Goal: Information Seeking & Learning: Find specific fact

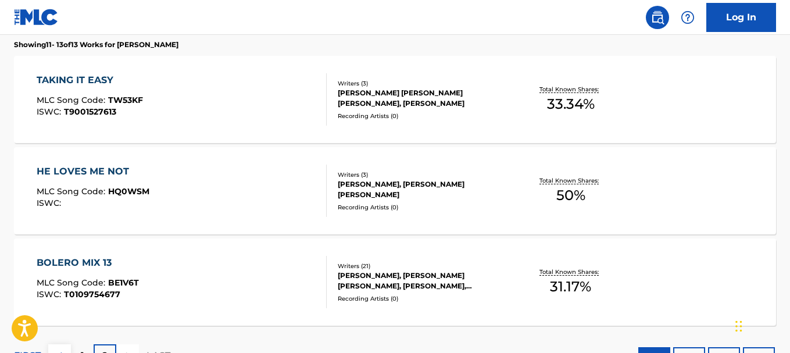
click at [96, 260] on div "BOLERO MIX 13" at bounding box center [88, 263] width 102 height 14
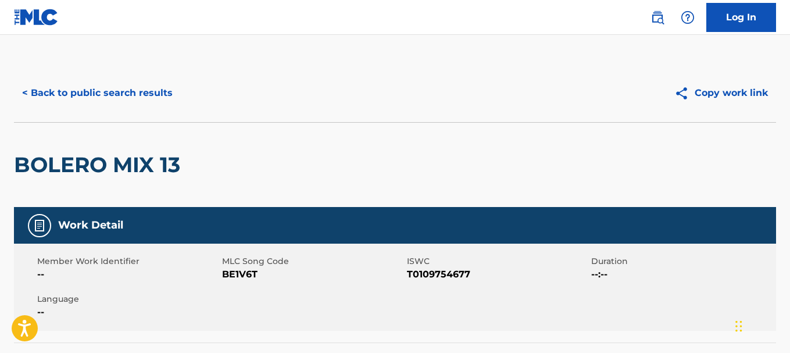
click at [130, 90] on button "< Back to public search results" at bounding box center [97, 92] width 167 height 29
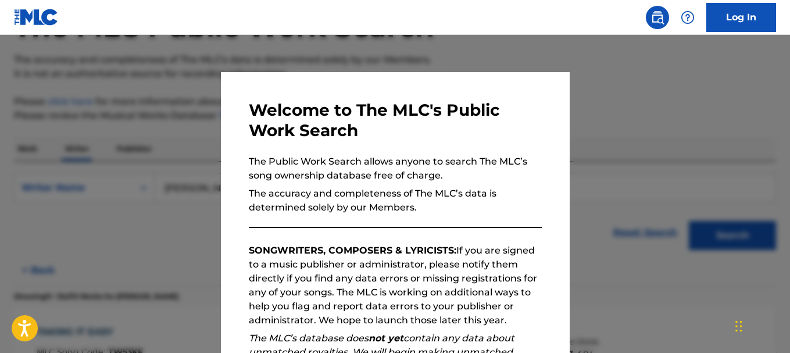
click at [630, 148] on div at bounding box center [395, 211] width 790 height 353
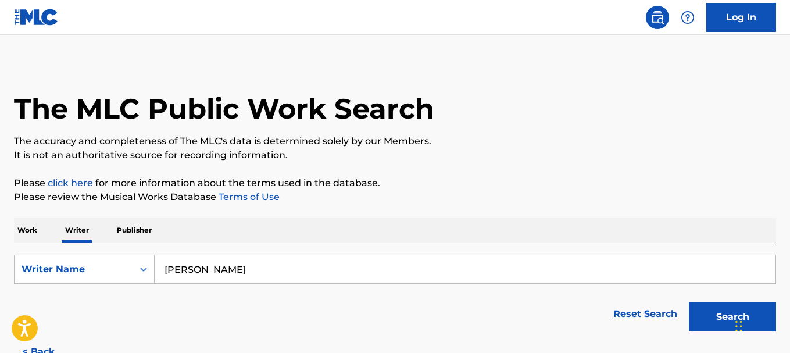
scroll to position [0, 0]
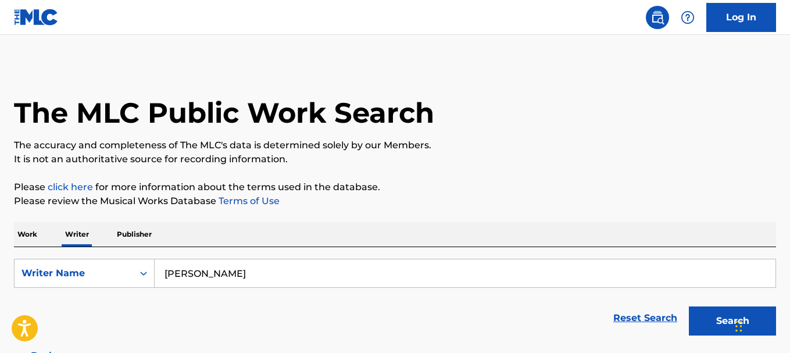
click at [702, 316] on button "Search" at bounding box center [732, 320] width 87 height 29
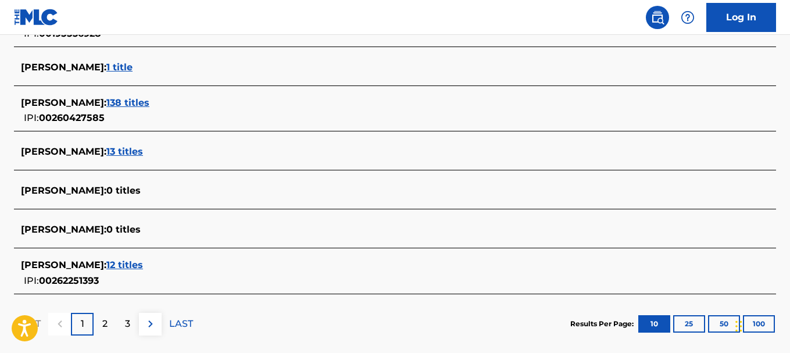
scroll to position [484, 0]
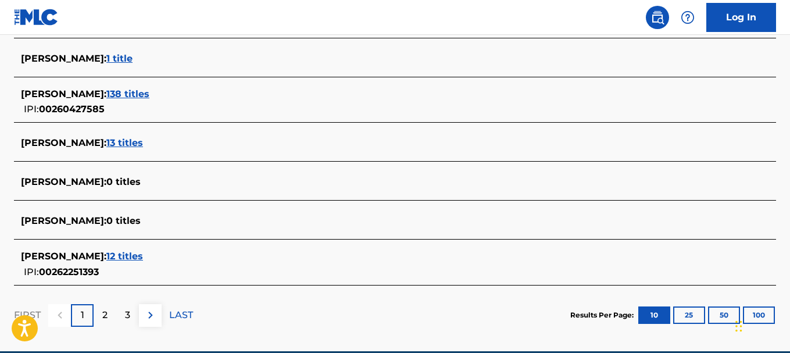
click at [143, 258] on span "12 titles" at bounding box center [124, 255] width 37 height 11
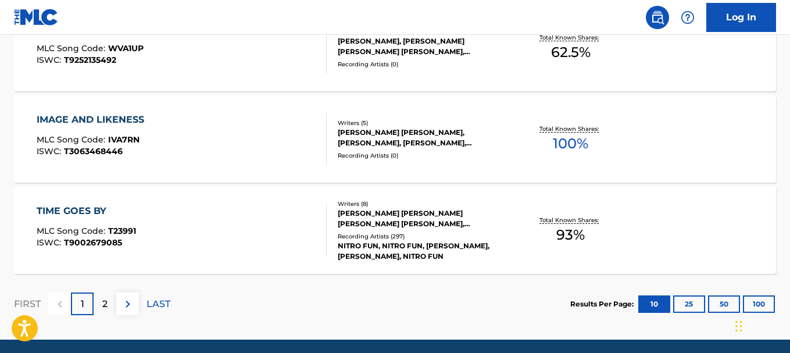
scroll to position [1065, 0]
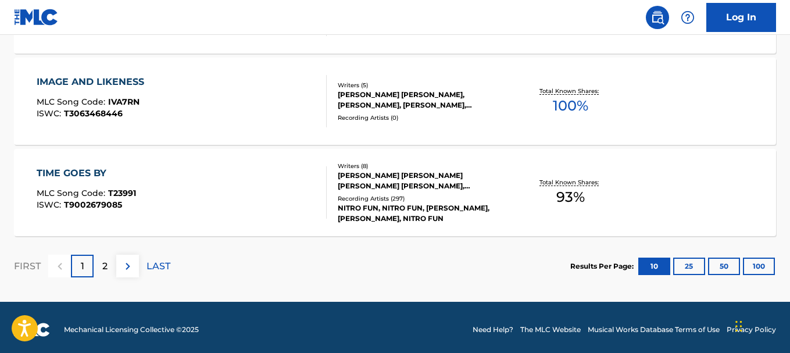
click at [104, 263] on p "2" at bounding box center [104, 266] width 5 height 14
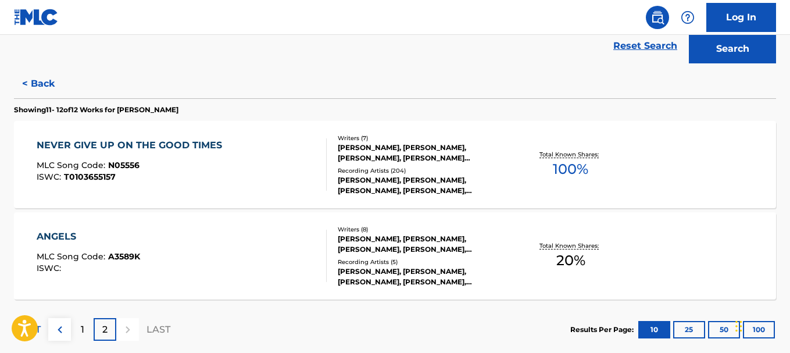
scroll to position [244, 0]
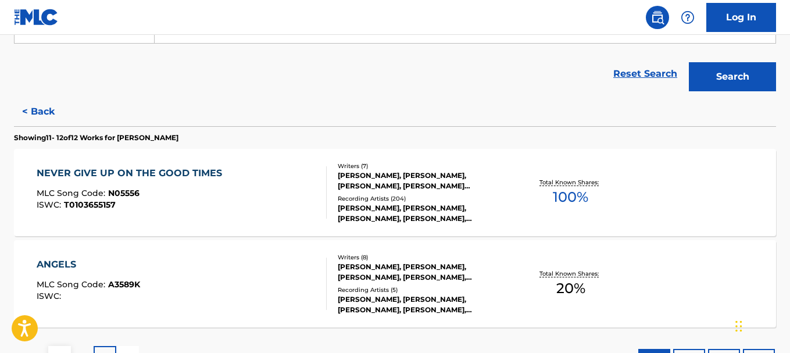
click at [33, 109] on button "< Back" at bounding box center [49, 111] width 70 height 29
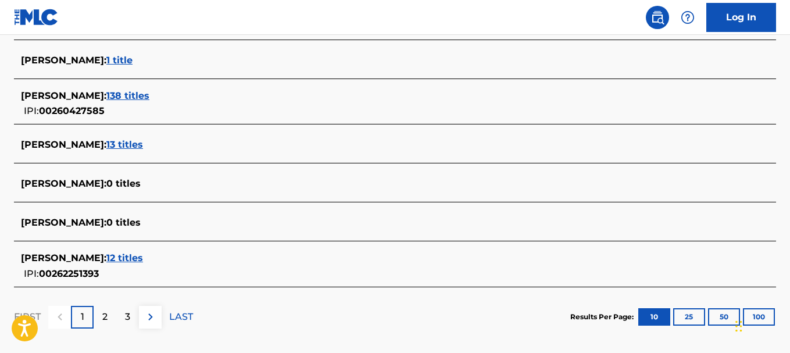
scroll to position [490, 0]
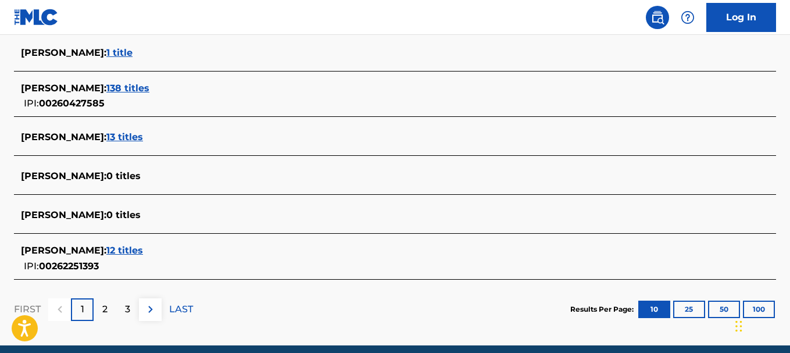
click at [134, 84] on span "138 titles" at bounding box center [127, 88] width 43 height 11
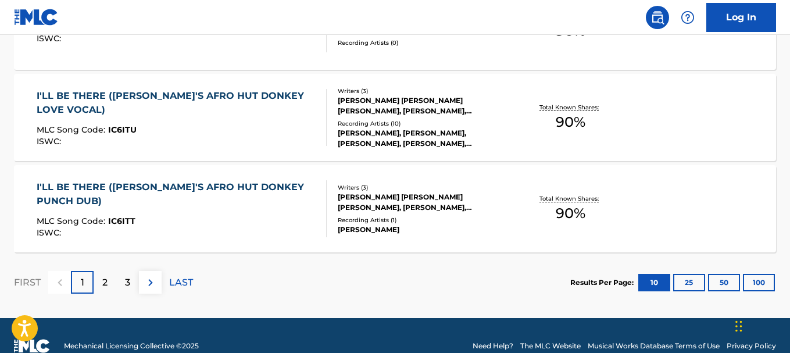
scroll to position [1070, 0]
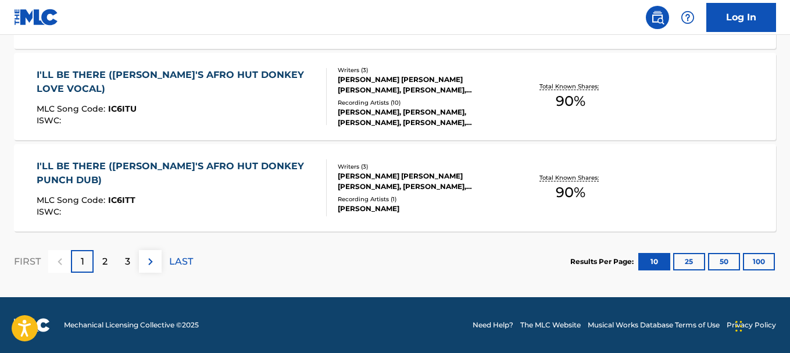
click at [106, 263] on p "2" at bounding box center [104, 262] width 5 height 14
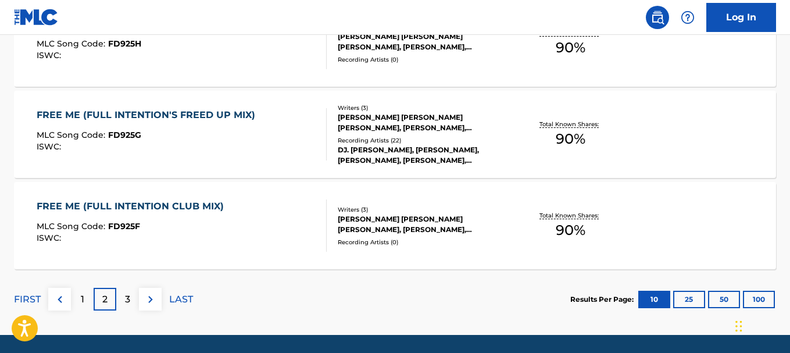
scroll to position [1041, 0]
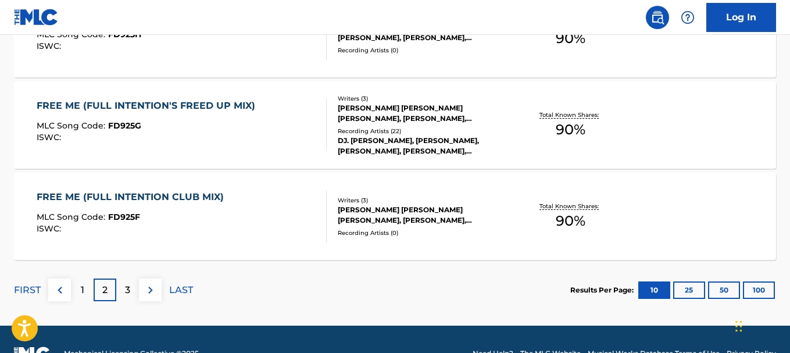
click at [126, 292] on p "3" at bounding box center [127, 290] width 5 height 14
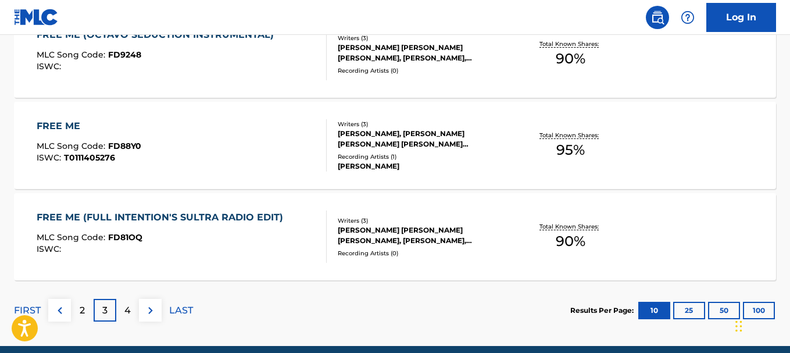
scroll to position [1037, 0]
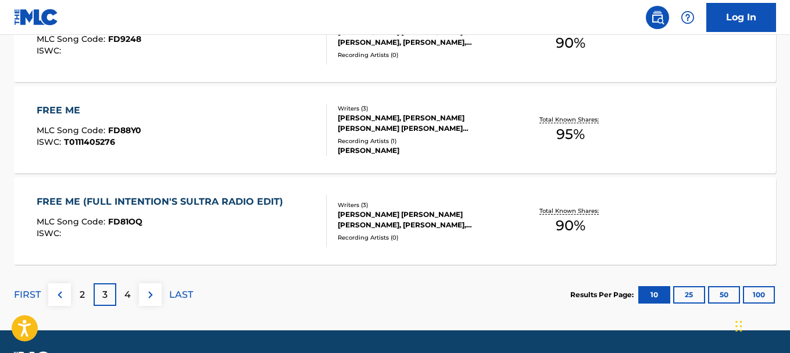
click at [122, 293] on div "4" at bounding box center [127, 294] width 23 height 23
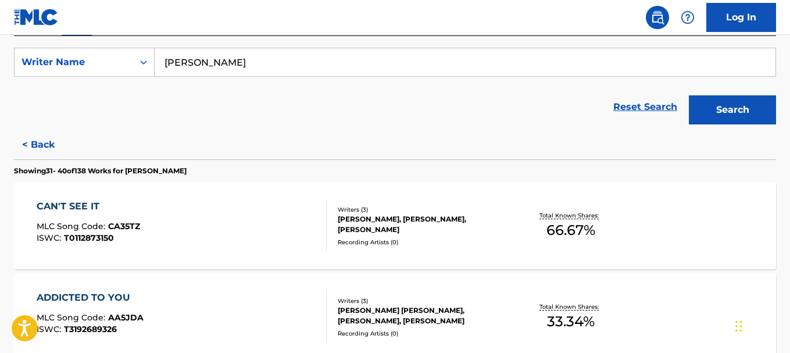
scroll to position [199, 0]
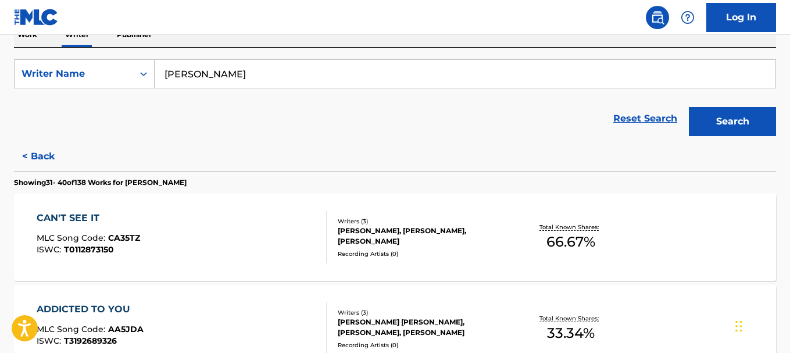
click at [51, 214] on div "CAN'T SEE IT" at bounding box center [88, 218] width 103 height 14
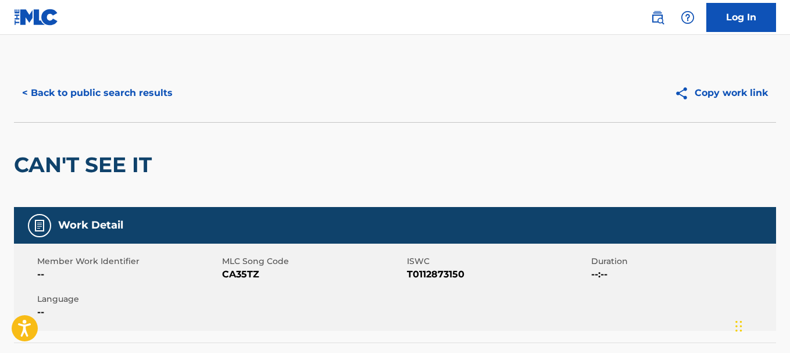
click at [87, 95] on button "< Back to public search results" at bounding box center [97, 92] width 167 height 29
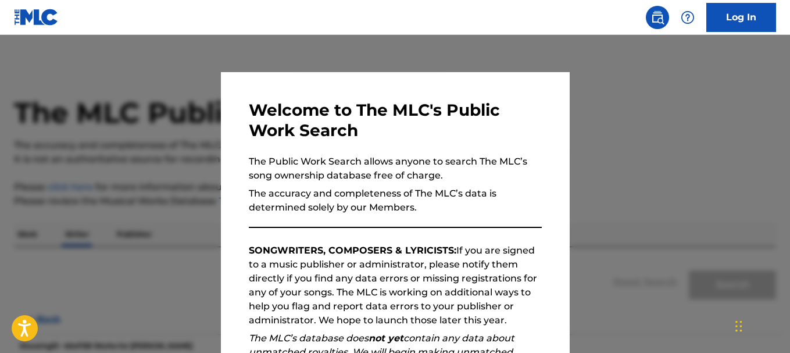
scroll to position [85, 0]
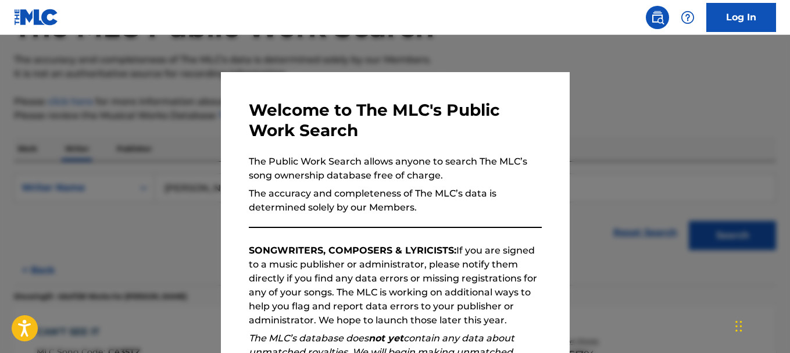
click at [685, 157] on div at bounding box center [395, 211] width 790 height 353
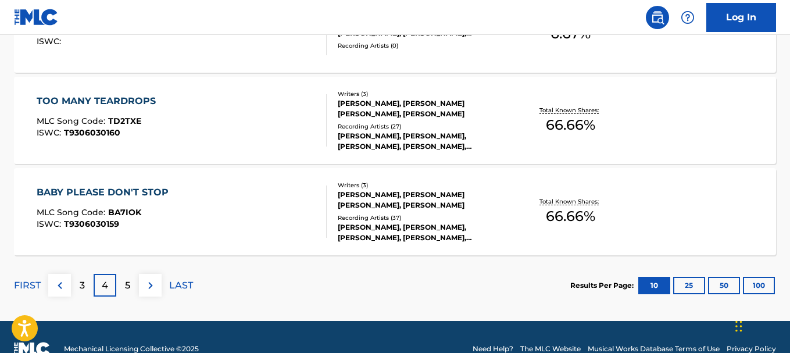
scroll to position [1062, 0]
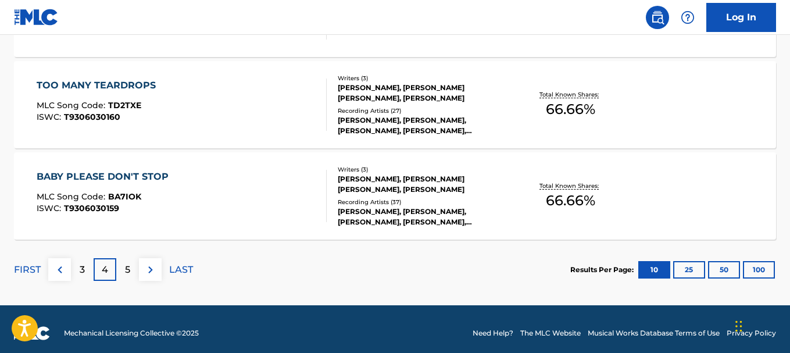
click at [130, 263] on p "5" at bounding box center [127, 270] width 5 height 14
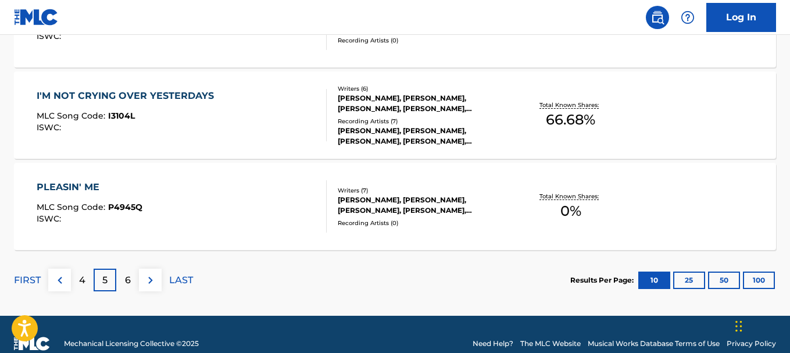
scroll to position [1049, 0]
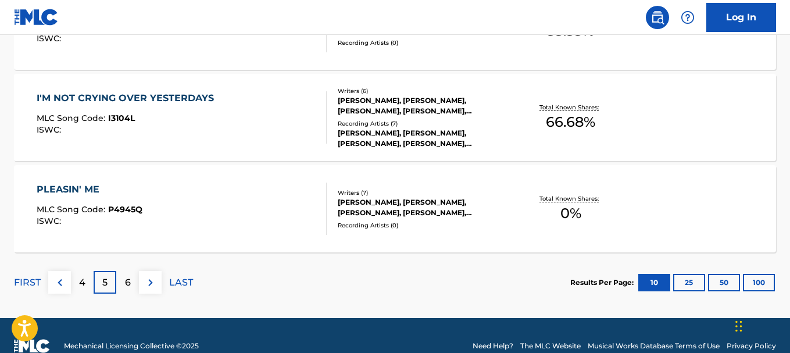
click at [127, 291] on div "6" at bounding box center [127, 282] width 23 height 23
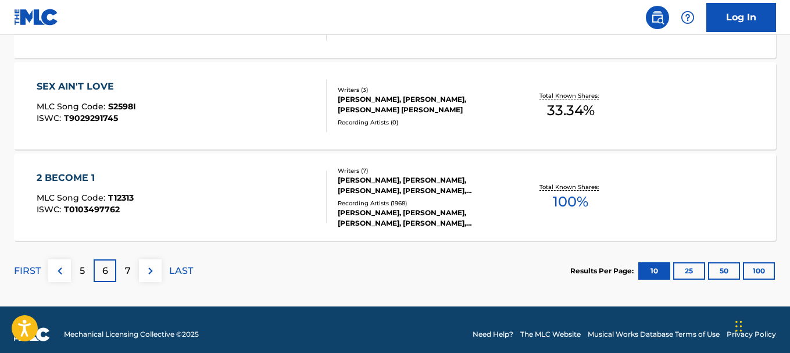
scroll to position [1070, 0]
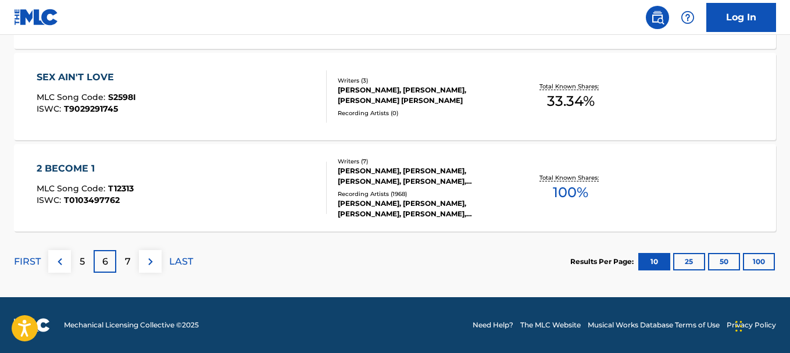
click at [123, 263] on div "7" at bounding box center [127, 261] width 23 height 23
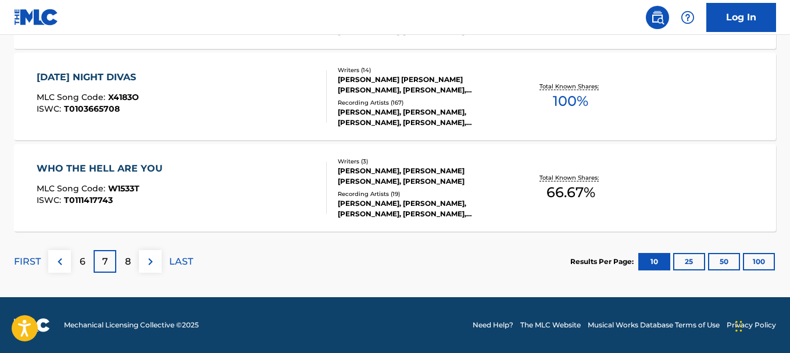
click at [151, 262] on img at bounding box center [151, 262] width 14 height 14
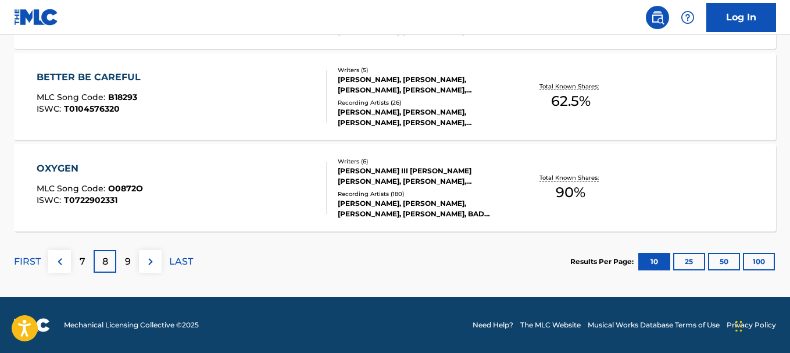
click at [152, 266] on img at bounding box center [151, 262] width 14 height 14
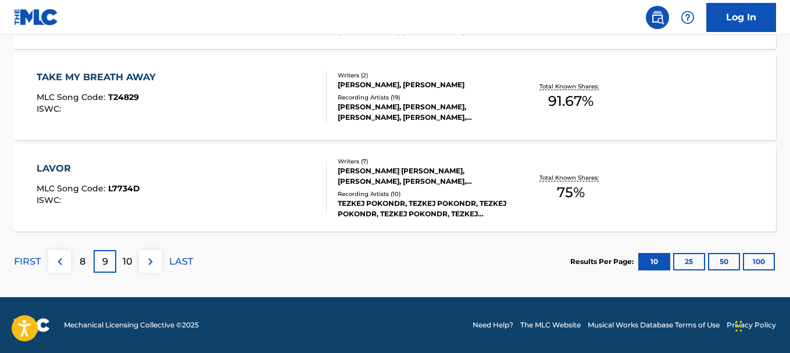
click at [147, 259] on img at bounding box center [151, 262] width 14 height 14
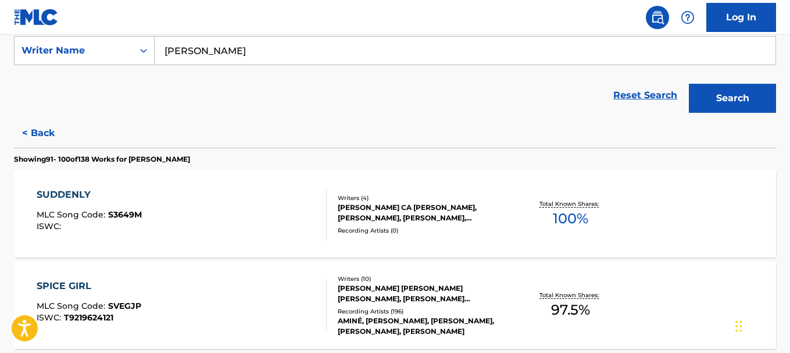
scroll to position [225, 0]
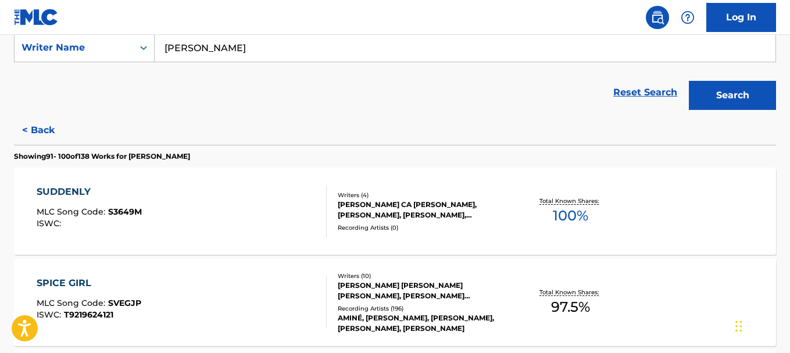
click at [82, 185] on div "SUDDENLY" at bounding box center [89, 192] width 105 height 14
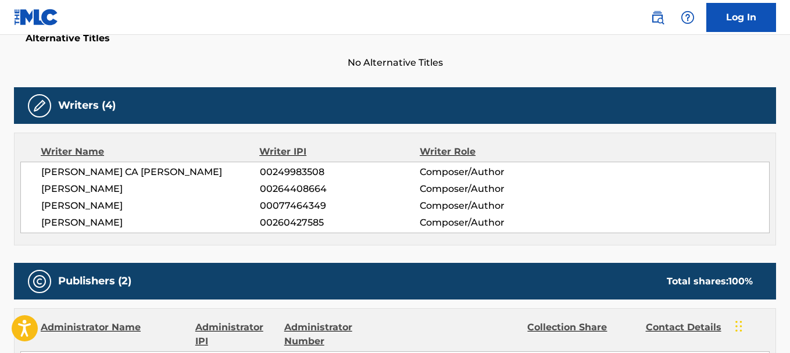
scroll to position [328, 0]
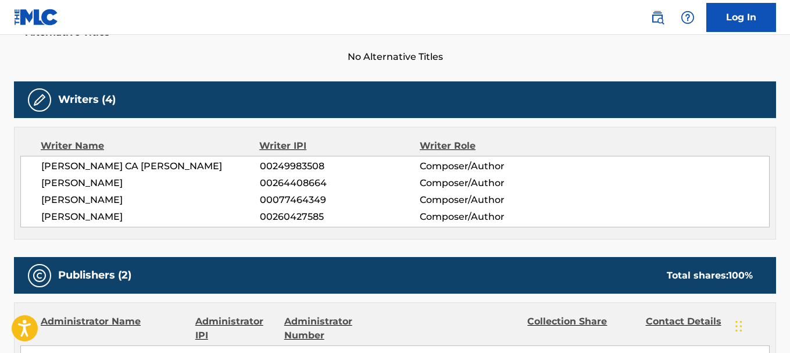
click at [223, 46] on div "Alternative Titles No Alternative Titles" at bounding box center [395, 39] width 762 height 49
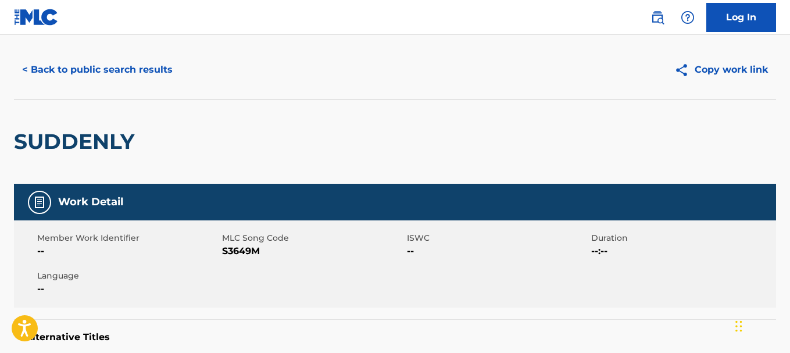
scroll to position [0, 0]
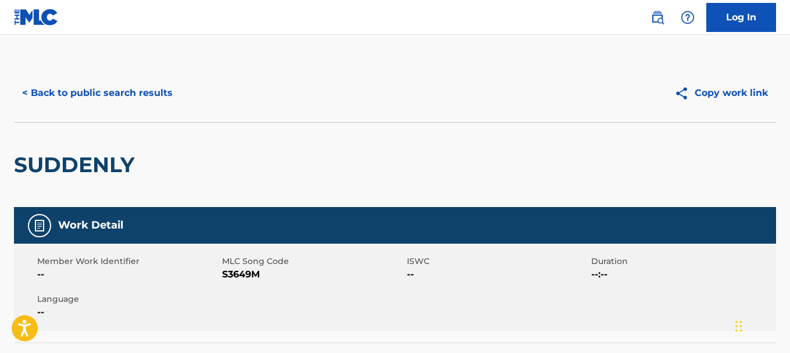
click at [133, 101] on button "< Back to public search results" at bounding box center [97, 92] width 167 height 29
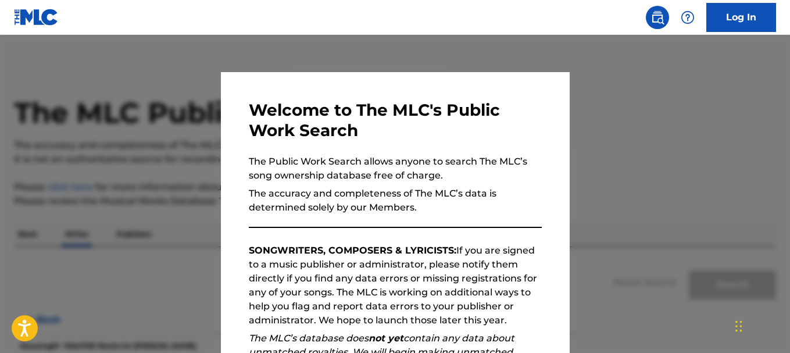
scroll to position [85, 0]
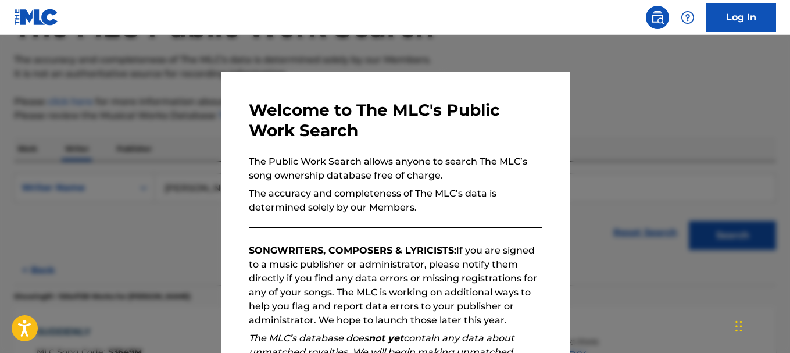
click at [689, 121] on div at bounding box center [395, 211] width 790 height 353
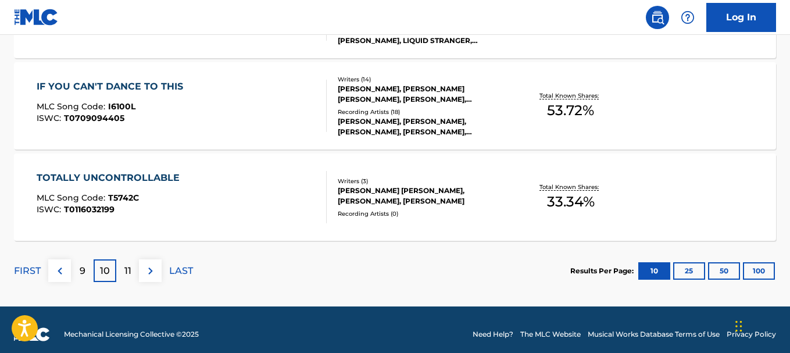
scroll to position [1062, 0]
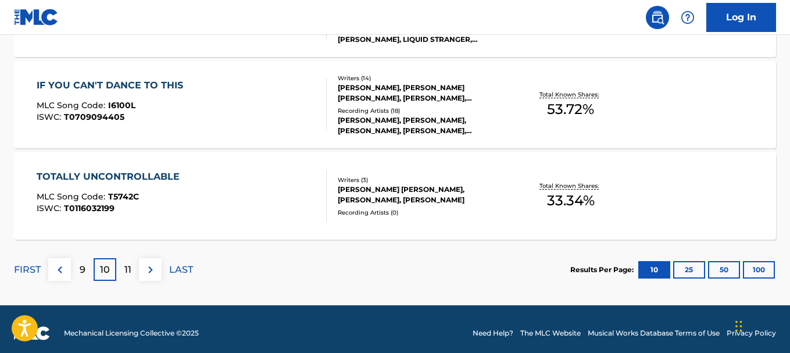
click at [152, 275] on img at bounding box center [151, 270] width 14 height 14
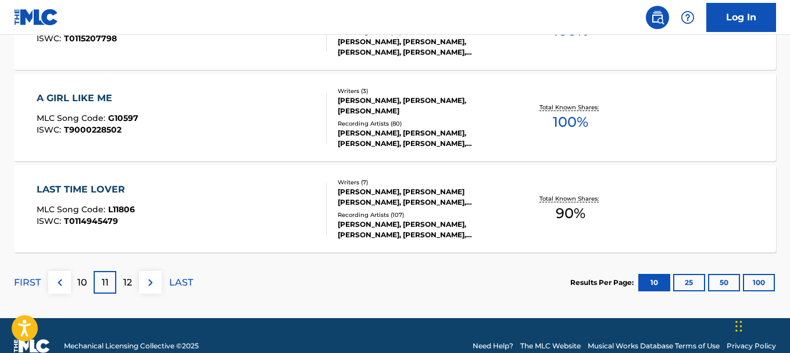
scroll to position [1070, 0]
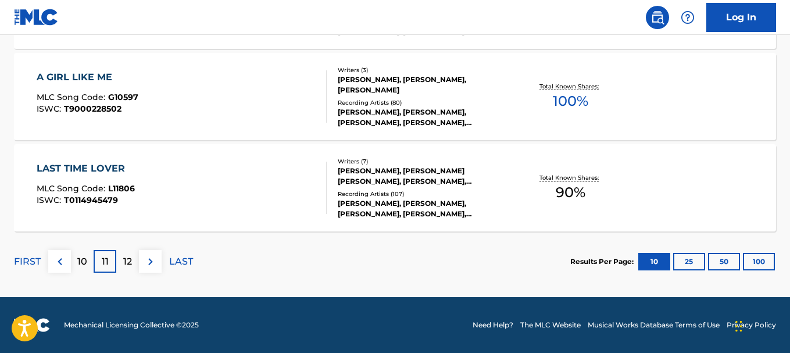
click at [156, 260] on img at bounding box center [151, 262] width 14 height 14
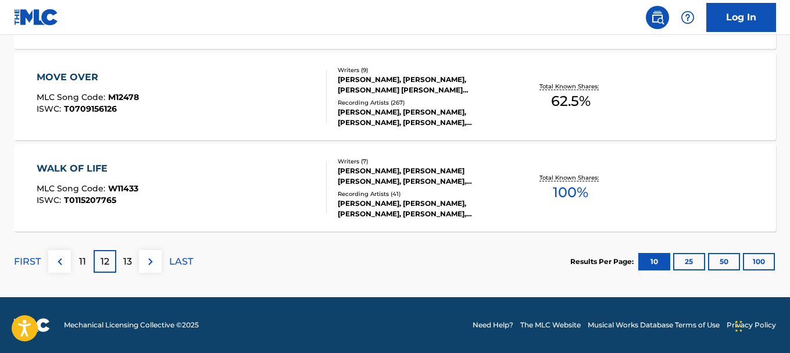
click at [126, 264] on p "13" at bounding box center [127, 262] width 9 height 14
click at [127, 257] on p "14" at bounding box center [128, 262] width 10 height 14
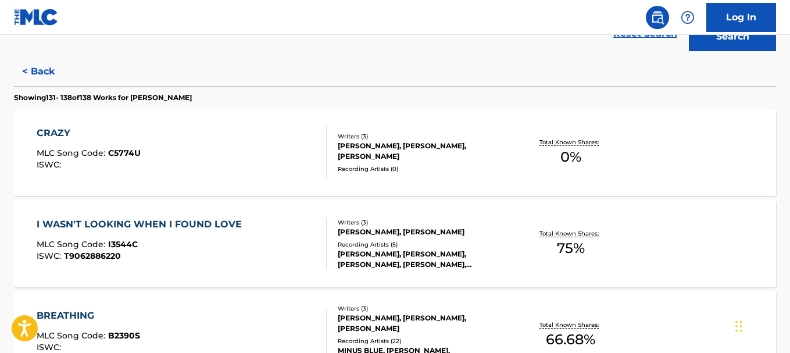
scroll to position [194, 0]
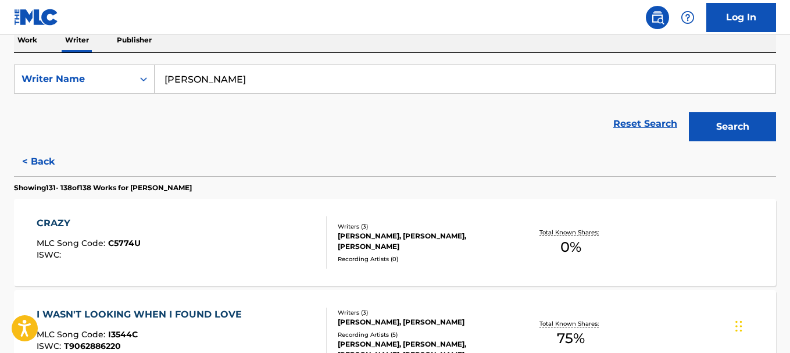
click at [732, 130] on button "Search" at bounding box center [732, 126] width 87 height 29
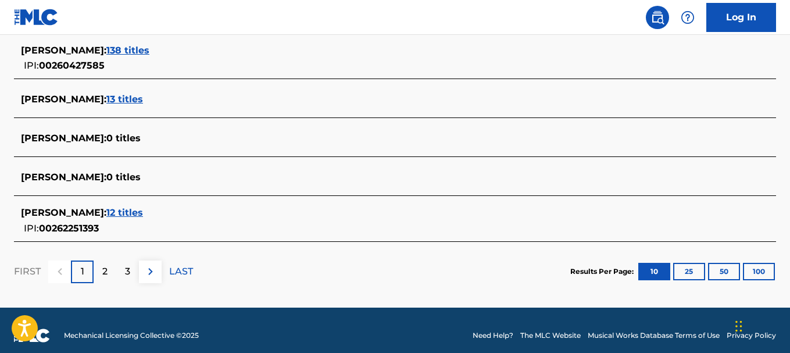
scroll to position [536, 0]
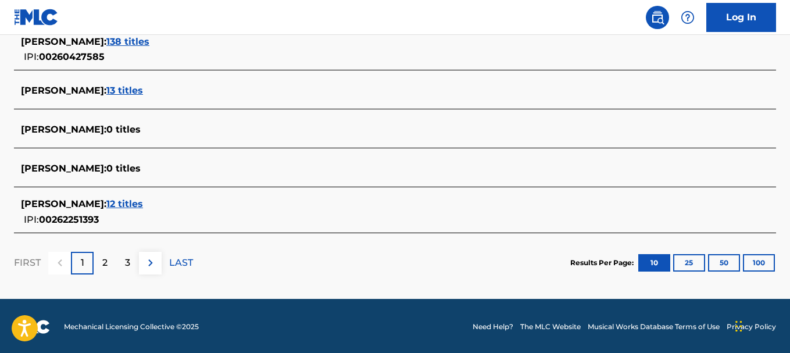
click at [105, 270] on div "2" at bounding box center [105, 263] width 23 height 23
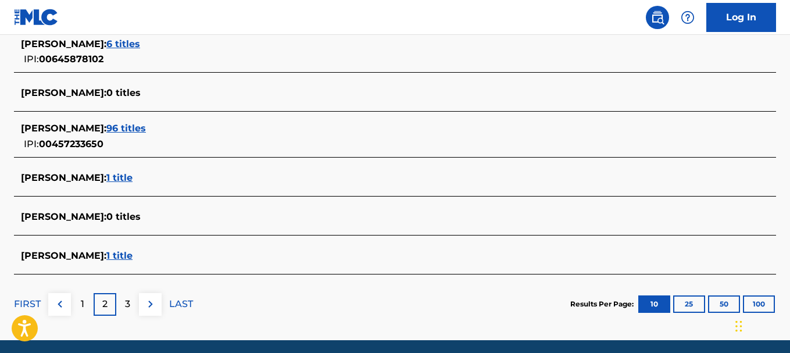
scroll to position [538, 0]
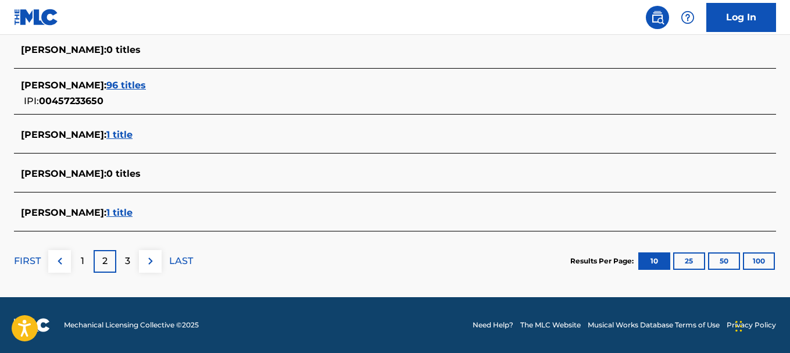
click at [130, 266] on p "3" at bounding box center [127, 261] width 5 height 14
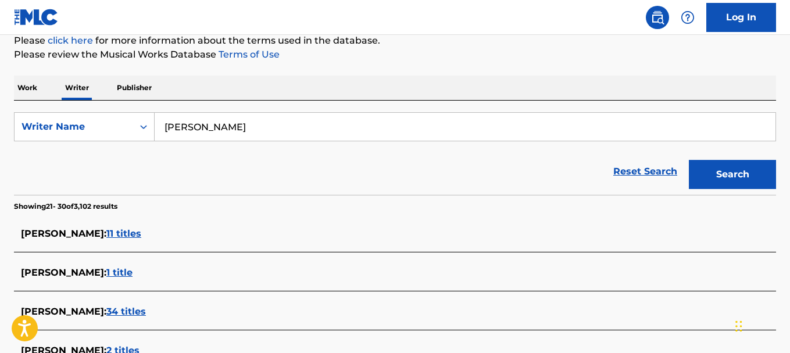
scroll to position [0, 0]
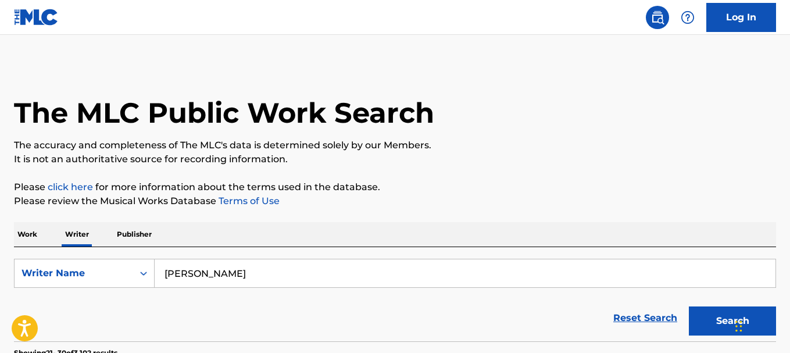
click at [30, 230] on p "Work" at bounding box center [27, 234] width 27 height 24
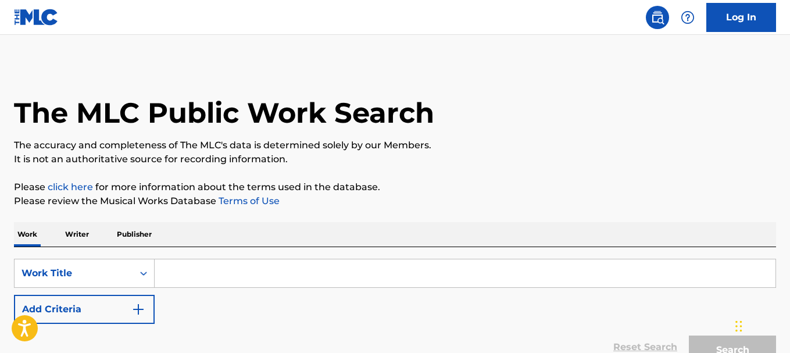
click at [262, 273] on input "Search Form" at bounding box center [465, 273] width 621 height 28
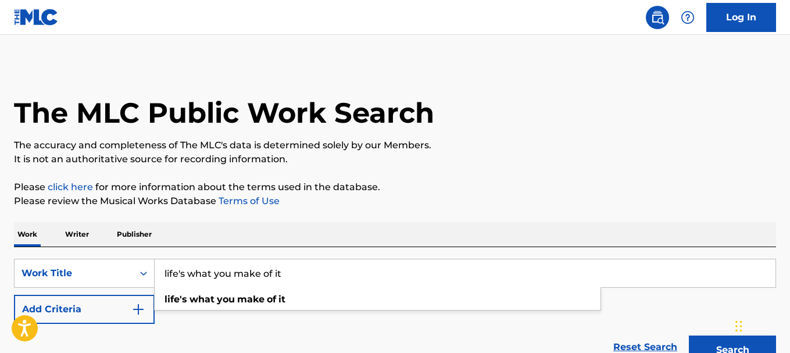
click at [523, 195] on p "Please review the Musical Works Database Terms of Use" at bounding box center [395, 201] width 762 height 14
click at [724, 345] on button "Search" at bounding box center [732, 349] width 87 height 29
drag, startPoint x: 317, startPoint y: 273, endPoint x: 117, endPoint y: 259, distance: 200.4
click at [117, 259] on div "SearchWithCriteria262a987f-8a61-4667-9839-758afed2ed85 Work Title life's what y…" at bounding box center [395, 273] width 762 height 29
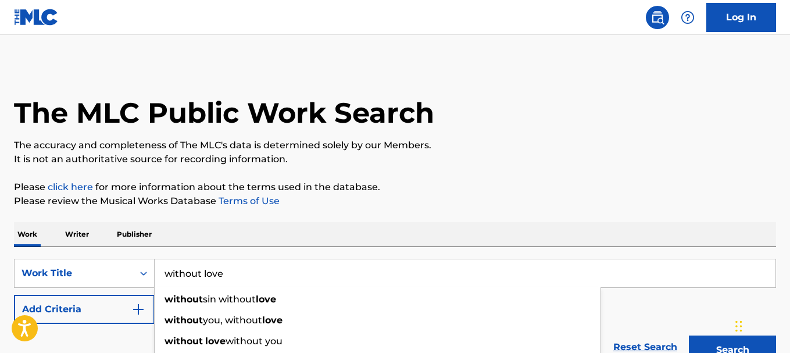
type input "without love"
click at [707, 340] on button "Search" at bounding box center [732, 349] width 87 height 29
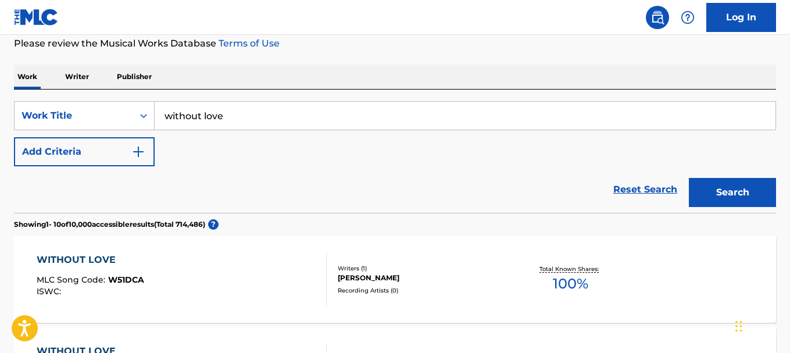
scroll to position [148, 0]
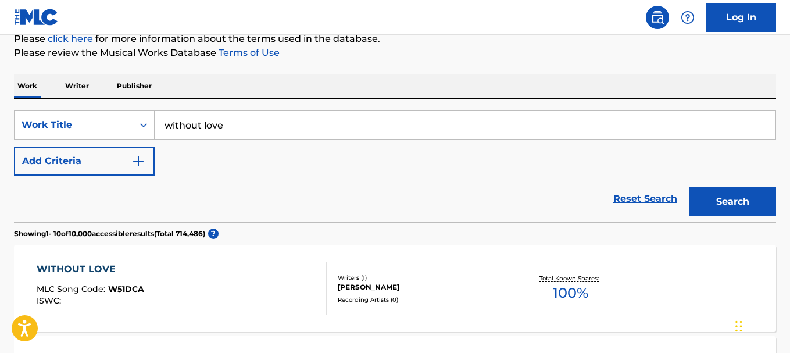
click at [100, 164] on button "Add Criteria" at bounding box center [84, 160] width 141 height 29
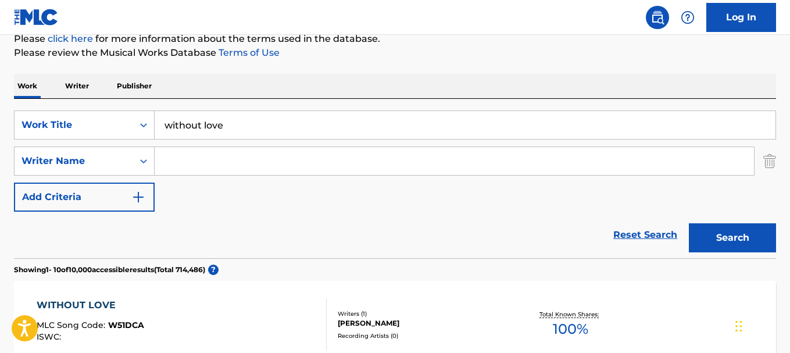
click at [200, 162] on input "Search Form" at bounding box center [454, 161] width 599 height 28
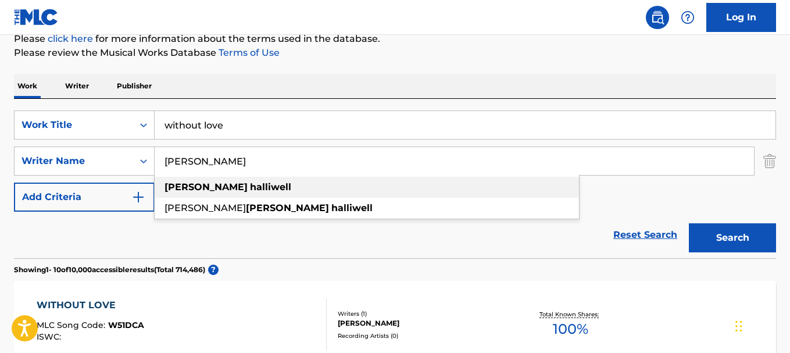
type input "[PERSON_NAME]"
click at [238, 187] on div "[PERSON_NAME]" at bounding box center [367, 187] width 424 height 21
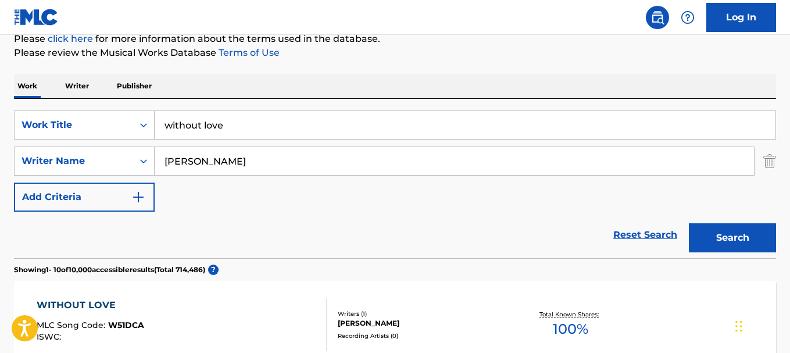
click at [714, 228] on button "Search" at bounding box center [732, 237] width 87 height 29
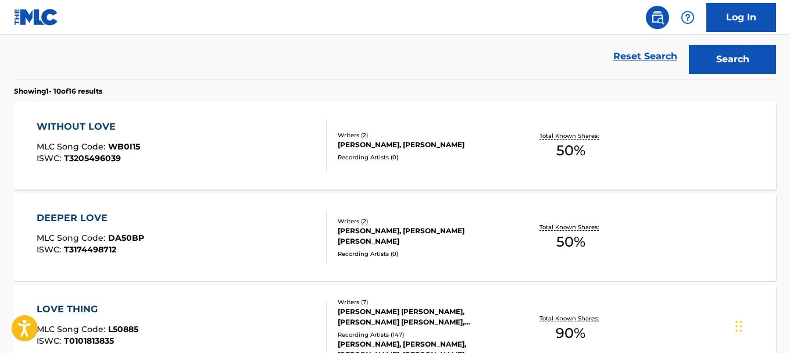
scroll to position [334, 0]
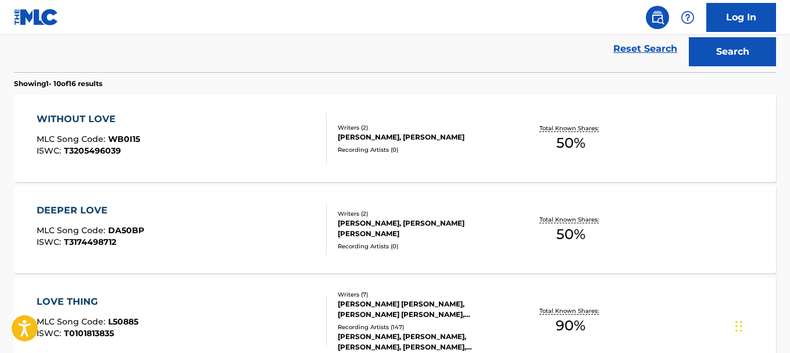
click at [74, 117] on div "WITHOUT LOVE" at bounding box center [88, 119] width 103 height 14
